Goal: Task Accomplishment & Management: Use online tool/utility

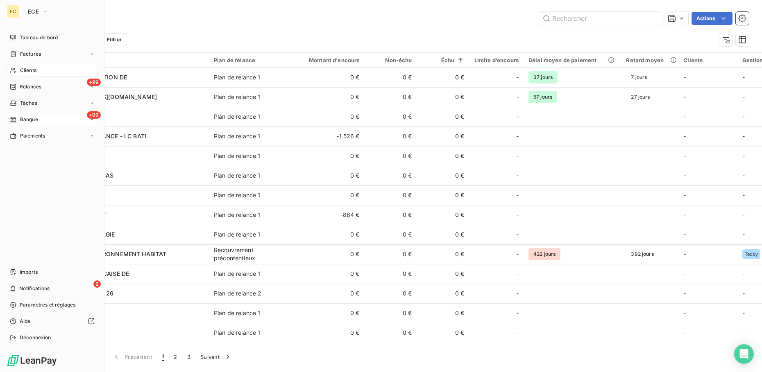
click at [50, 119] on div "+99 Banque" at bounding box center [52, 119] width 91 height 13
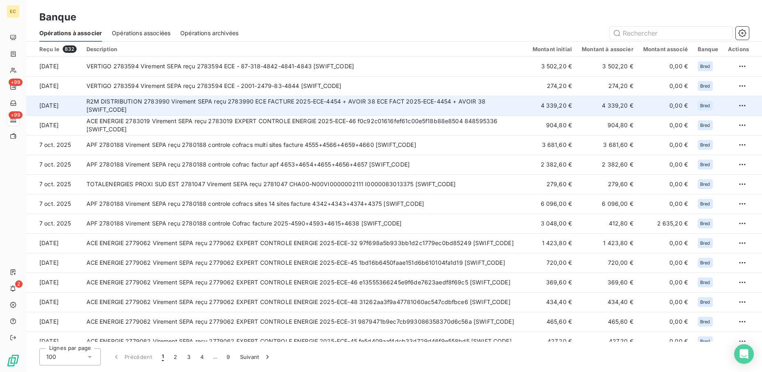
click at [208, 106] on td "R2M DISTRIBUTION 2783990 Virement SEPA reçu 2783990 ECE FACTURE 2025-ECE-4454 +…" at bounding box center [305, 106] width 446 height 20
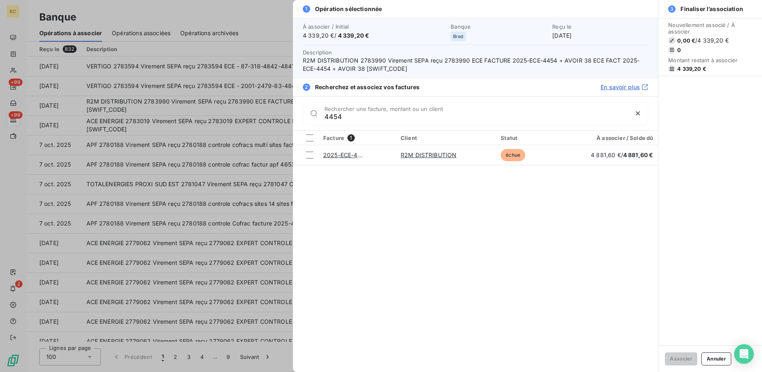
type input "4454"
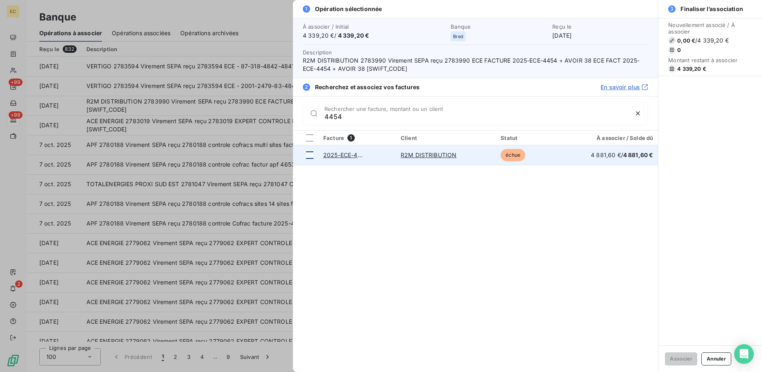
click at [309, 154] on div at bounding box center [309, 155] width 7 height 7
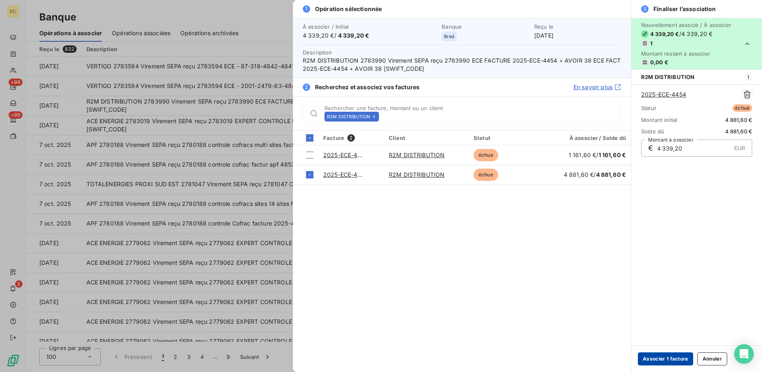
click at [661, 360] on button "Associer 1 facture" at bounding box center [665, 359] width 55 height 13
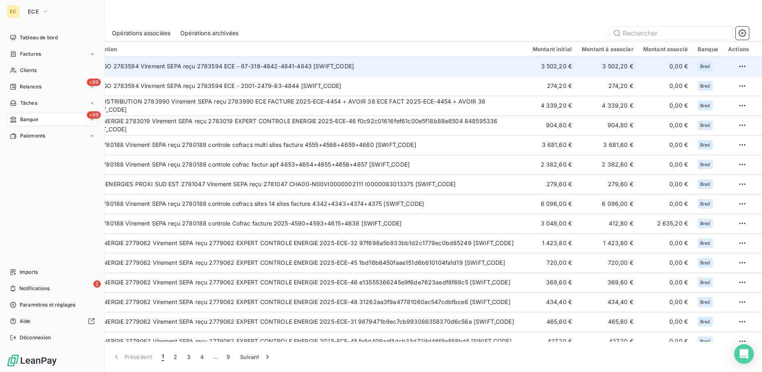
drag, startPoint x: 41, startPoint y: 70, endPoint x: 115, endPoint y: 72, distance: 74.1
click at [41, 70] on div "Clients" at bounding box center [52, 70] width 91 height 13
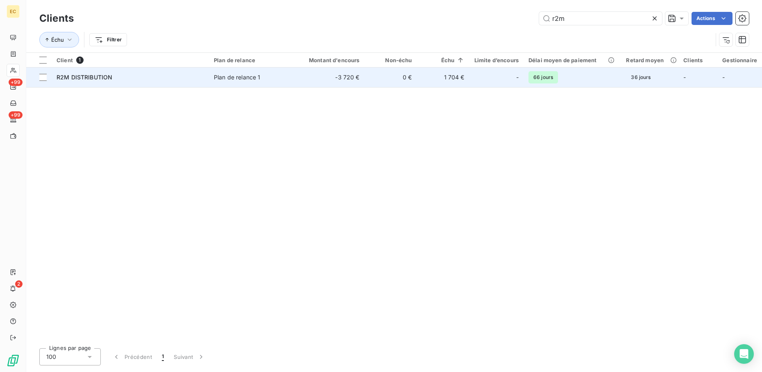
type input "r2m"
click at [197, 74] on div "R2M DISTRIBUTION" at bounding box center [130, 77] width 147 height 8
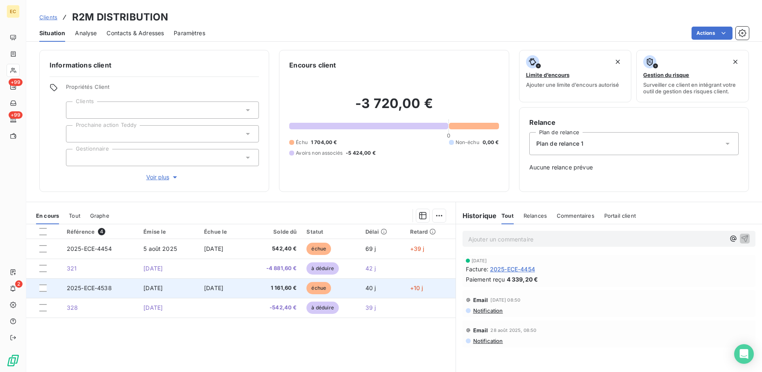
click at [217, 288] on span "[DATE]" at bounding box center [213, 288] width 19 height 7
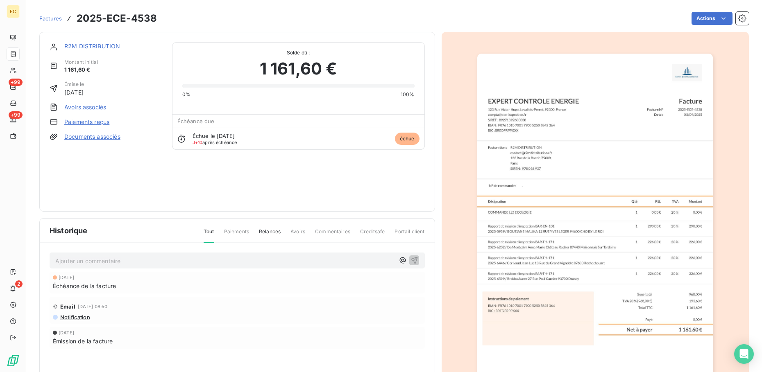
click at [93, 106] on link "Avoirs associés" at bounding box center [85, 107] width 42 height 8
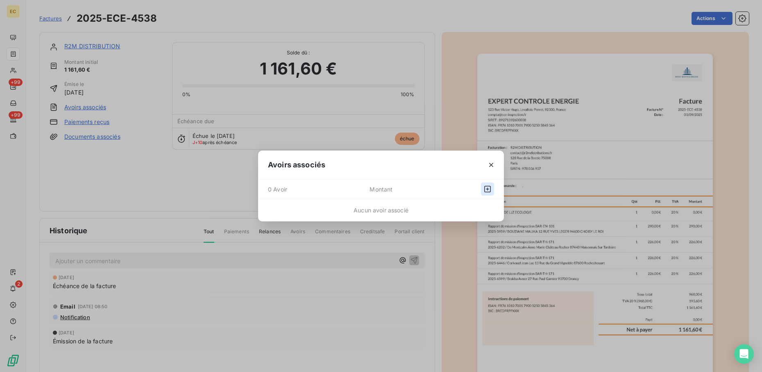
click at [492, 190] on button "button" at bounding box center [487, 189] width 13 height 13
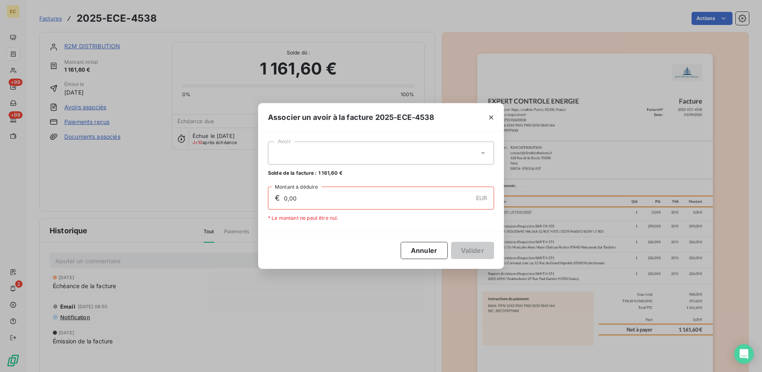
drag, startPoint x: 353, startPoint y: 152, endPoint x: 348, endPoint y: 150, distance: 5.6
click at [353, 152] on div at bounding box center [381, 153] width 226 height 23
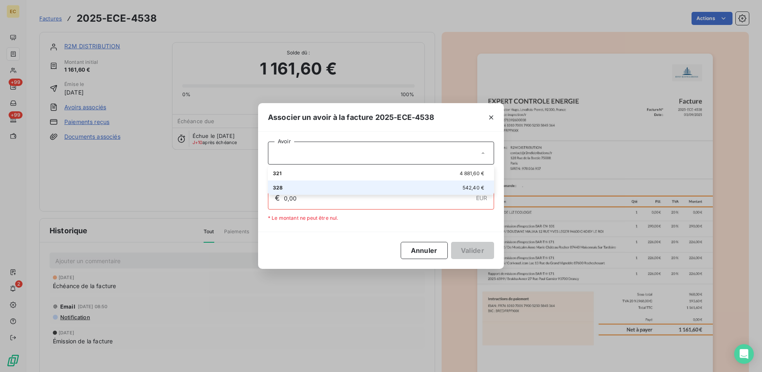
click at [332, 188] on div "328 542,40 €" at bounding box center [381, 188] width 216 height 8
type input "542,40"
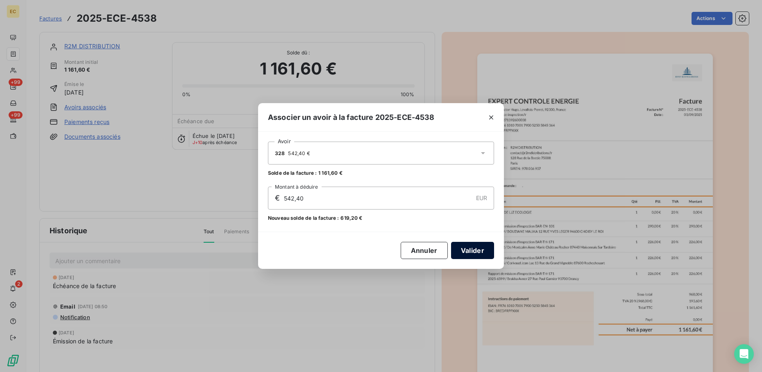
click at [472, 254] on button "Valider" at bounding box center [472, 250] width 43 height 17
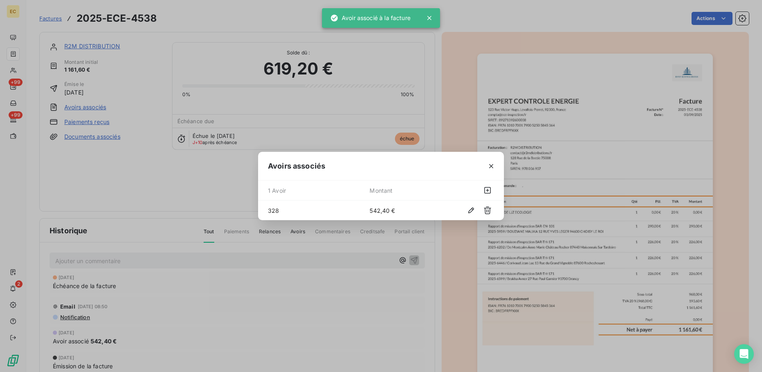
click at [106, 44] on div "Avoirs associés 1 Avoir Montant 328 542,40 €" at bounding box center [381, 186] width 762 height 372
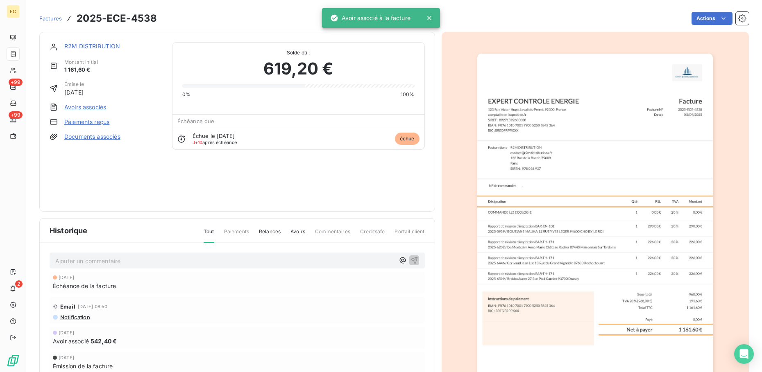
click at [103, 46] on link "R2M DISTRIBUTION" at bounding box center [92, 46] width 56 height 7
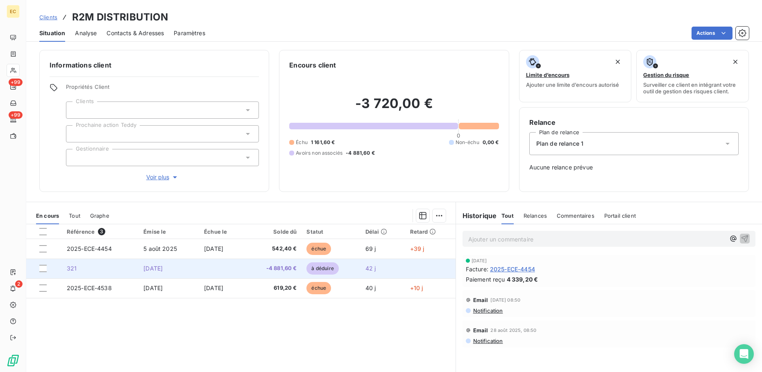
click at [220, 272] on td at bounding box center [222, 269] width 46 height 20
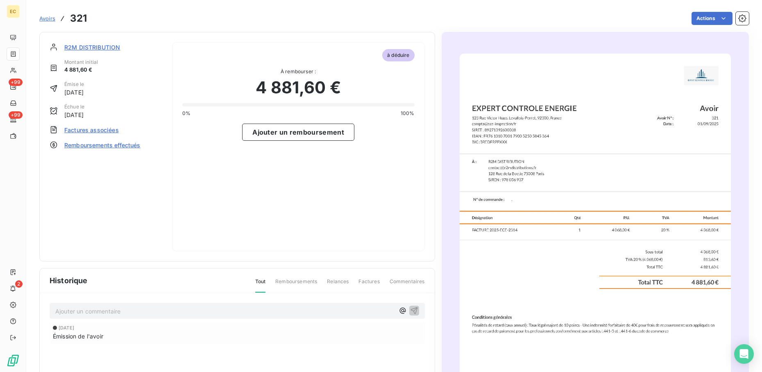
click at [91, 48] on span "R2M DISTRIBUTION" at bounding box center [92, 47] width 56 height 9
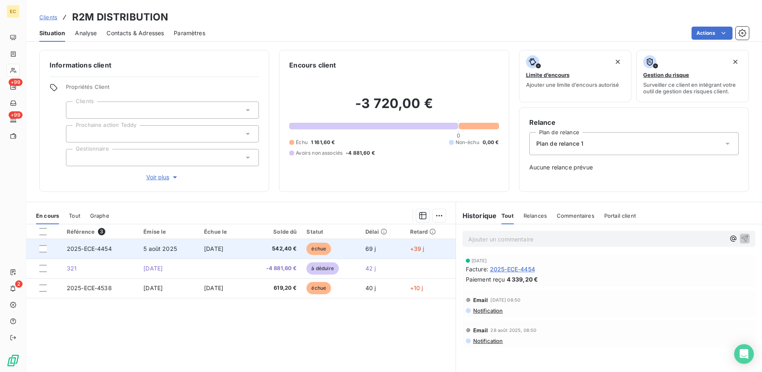
click at [245, 255] on td "[DATE]" at bounding box center [222, 249] width 46 height 20
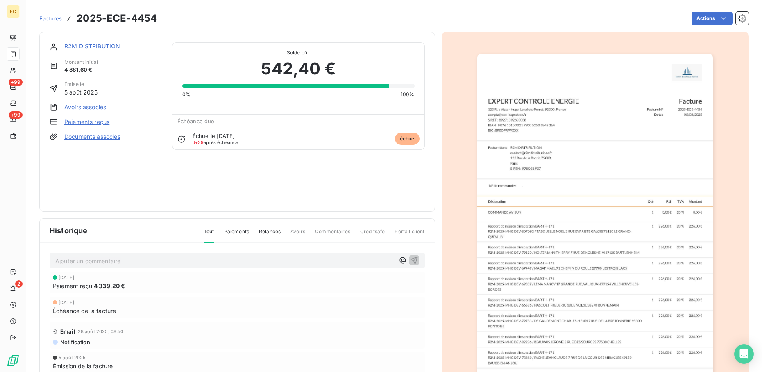
click at [92, 109] on link "Avoirs associés" at bounding box center [85, 107] width 42 height 8
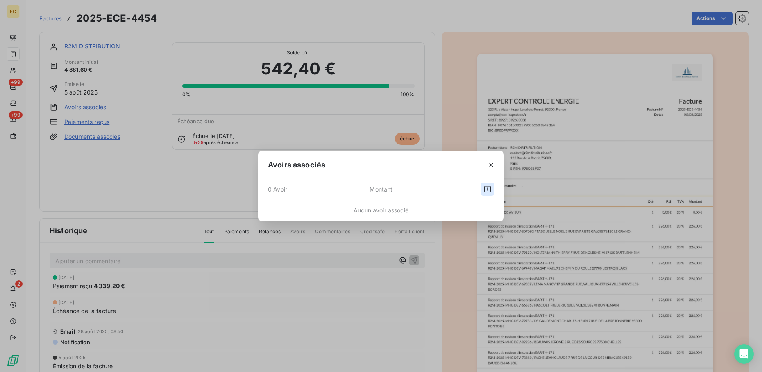
click at [492, 190] on div "0 Avoir Montant" at bounding box center [381, 189] width 246 height 20
click at [487, 188] on icon "button" at bounding box center [487, 189] width 8 height 8
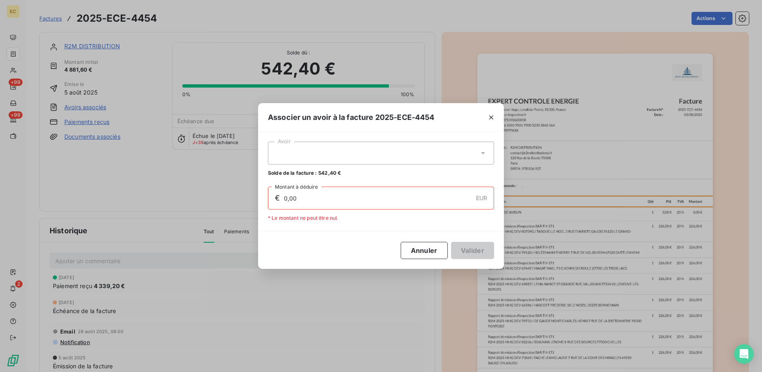
click at [309, 160] on div at bounding box center [381, 153] width 226 height 23
click at [340, 178] on li "321 4 881,60 €" at bounding box center [381, 173] width 226 height 14
type input "542,40"
click at [482, 249] on button "Valider" at bounding box center [472, 250] width 43 height 17
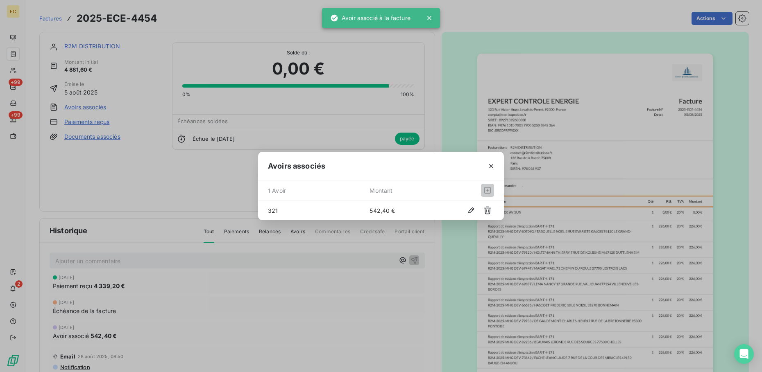
click at [91, 43] on div "Avoirs associés 1 Avoir Montant 321 542,40 €" at bounding box center [381, 186] width 762 height 372
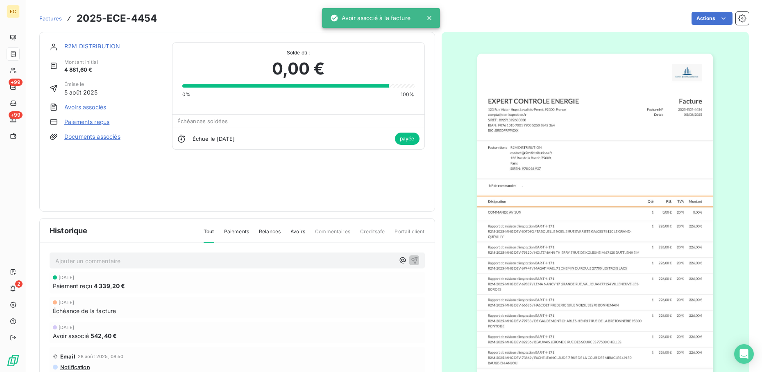
click at [104, 47] on link "R2M DISTRIBUTION" at bounding box center [92, 46] width 56 height 7
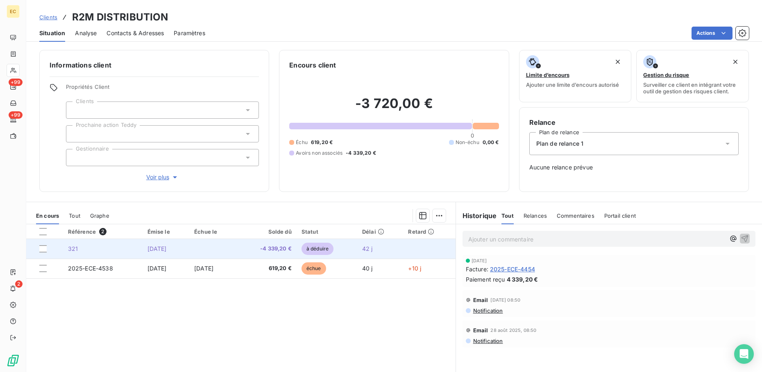
click at [167, 250] on span "[DATE]" at bounding box center [156, 248] width 19 height 7
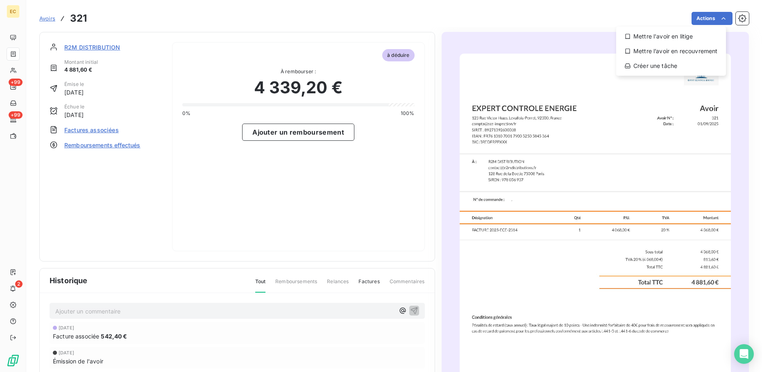
drag, startPoint x: 325, startPoint y: 263, endPoint x: 301, endPoint y: 247, distance: 28.1
click at [326, 258] on html "EC +99 +99 2 Avoirs 321 Actions Mettre l'avoir en litige Mettre l’avoir en reco…" at bounding box center [381, 186] width 762 height 372
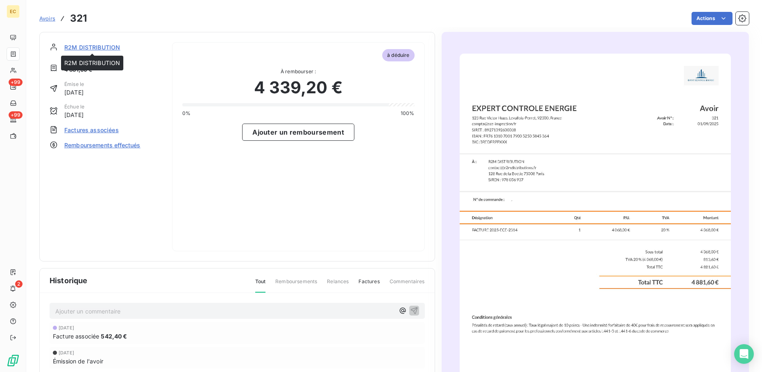
click at [98, 50] on span "R2M DISTRIBUTION" at bounding box center [92, 47] width 56 height 9
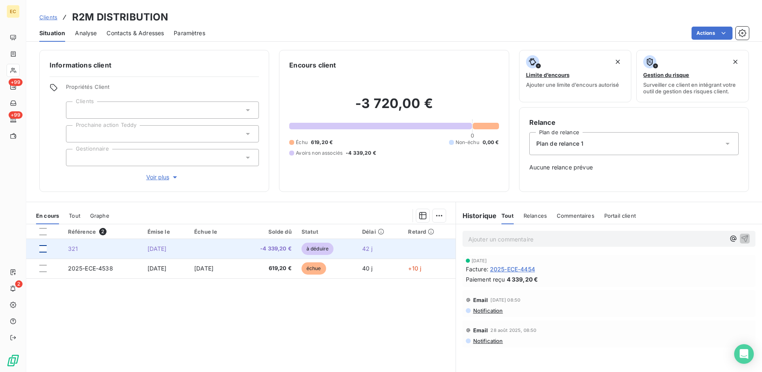
click at [42, 249] on div at bounding box center [42, 248] width 7 height 7
drag, startPoint x: 360, startPoint y: 249, endPoint x: 225, endPoint y: 249, distance: 134.7
click at [225, 249] on td at bounding box center [213, 249] width 48 height 20
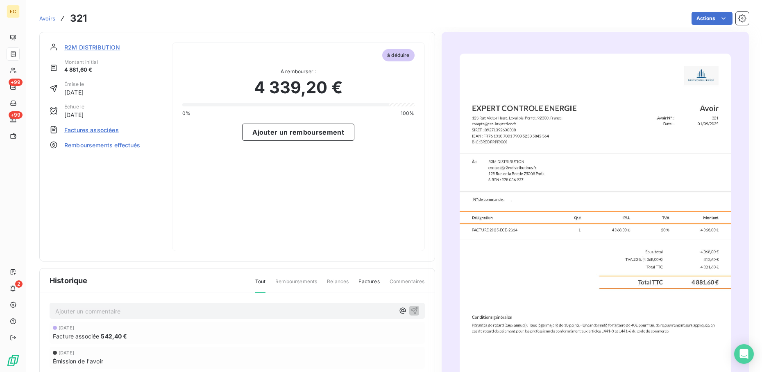
click at [89, 48] on span "R2M DISTRIBUTION" at bounding box center [92, 47] width 56 height 9
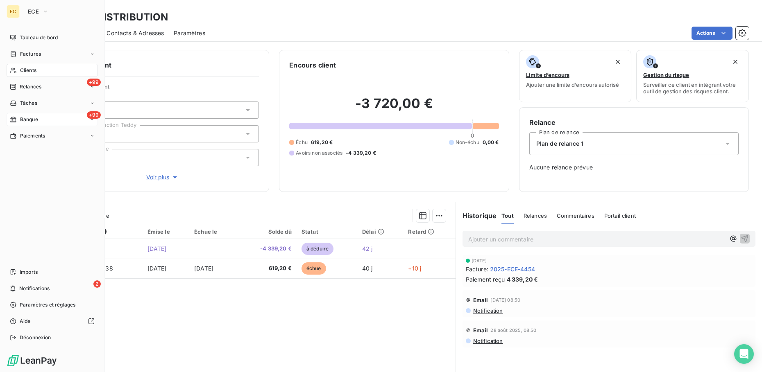
click at [38, 115] on div "+99 Banque" at bounding box center [52, 119] width 91 height 13
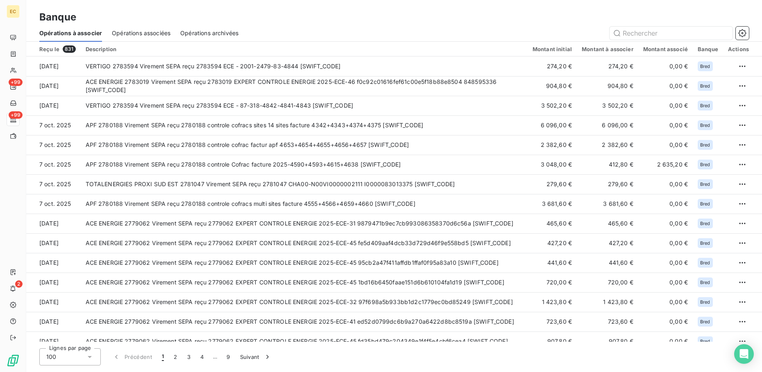
click at [149, 30] on span "Opérations associées" at bounding box center [141, 33] width 59 height 8
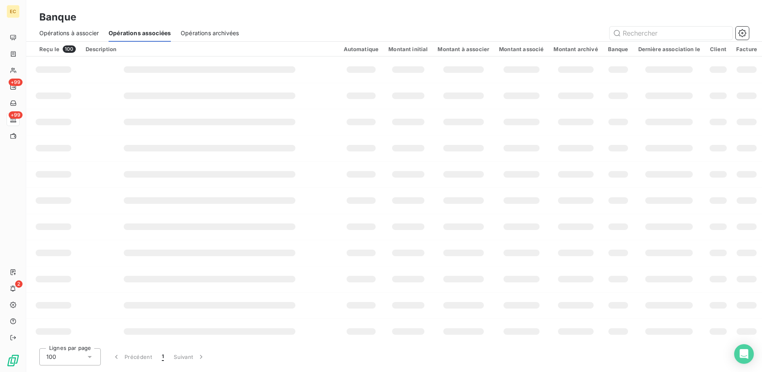
click at [84, 34] on span "Opérations à associer" at bounding box center [68, 33] width 59 height 8
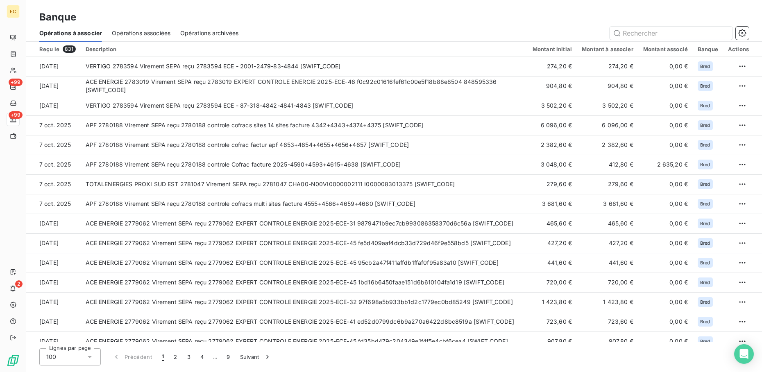
click at [154, 27] on div "Opérations associées" at bounding box center [141, 33] width 59 height 17
